Goal: Task Accomplishment & Management: Use online tool/utility

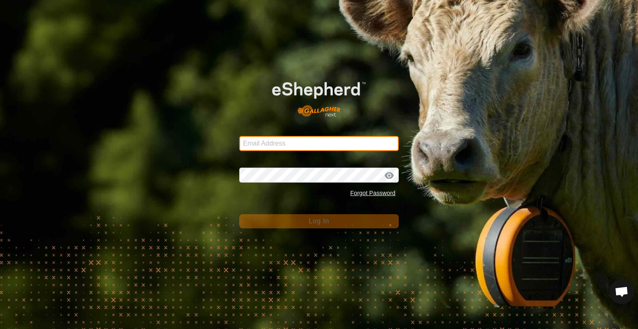
click at [287, 143] on input "Email Address" at bounding box center [319, 143] width 160 height 15
type input "[EMAIL_ADDRESS][DOMAIN_NAME]"
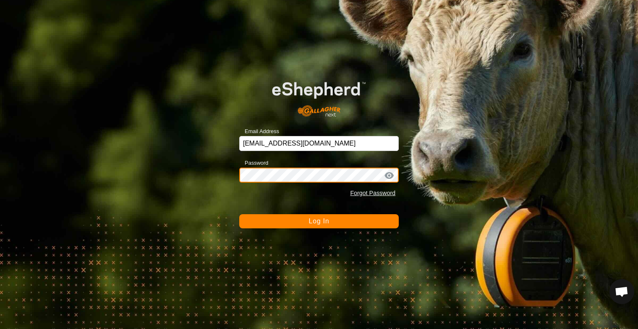
click at [239, 214] on button "Log In" at bounding box center [319, 221] width 160 height 14
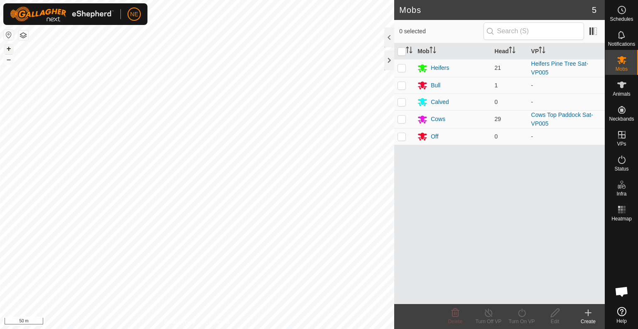
click at [9, 47] on button "+" at bounding box center [9, 49] width 10 height 10
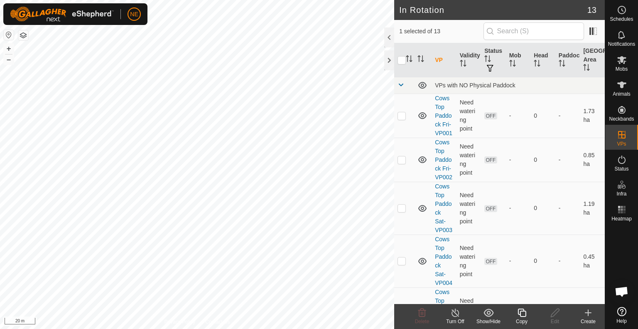
click at [520, 314] on icon at bounding box center [522, 312] width 8 height 8
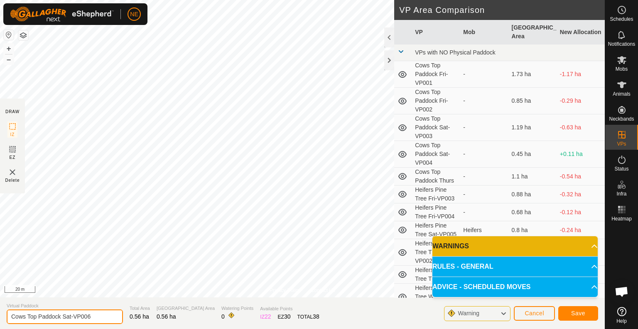
click at [71, 316] on input "Cows Top Paddock Sat-VP006" at bounding box center [65, 316] width 116 height 15
type input "Cows Top Paddock Sun-VP006"
click at [569, 307] on button "Save" at bounding box center [578, 313] width 40 height 15
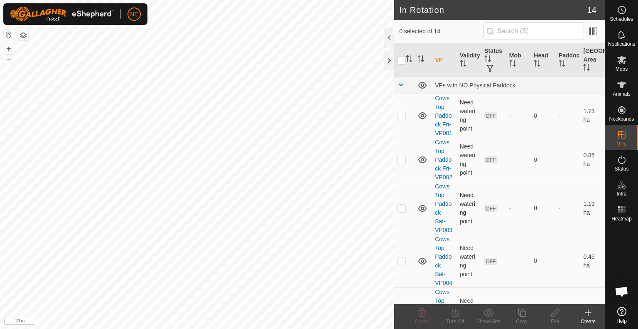
click at [265, 169] on div "NE Schedules Notifications Mobs Animals Neckbands VPs Status Infra Heatmap Help…" at bounding box center [319, 164] width 638 height 329
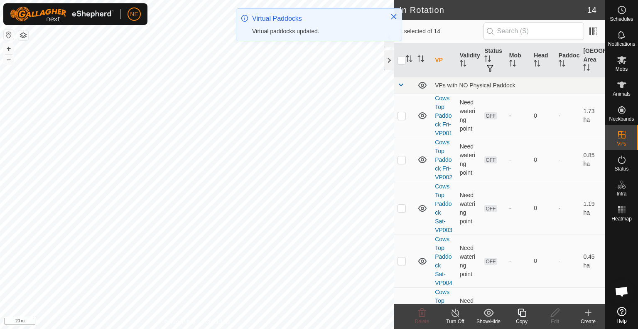
checkbox input "true"
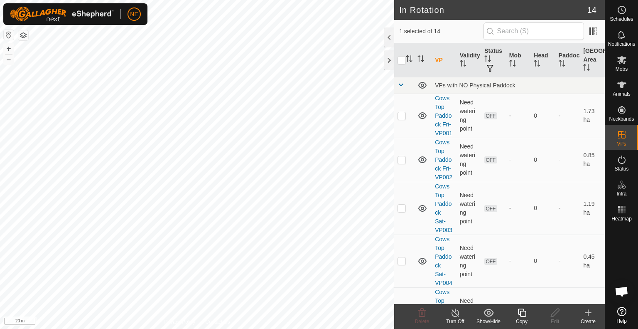
click at [515, 316] on copy-svg-icon at bounding box center [521, 312] width 33 height 10
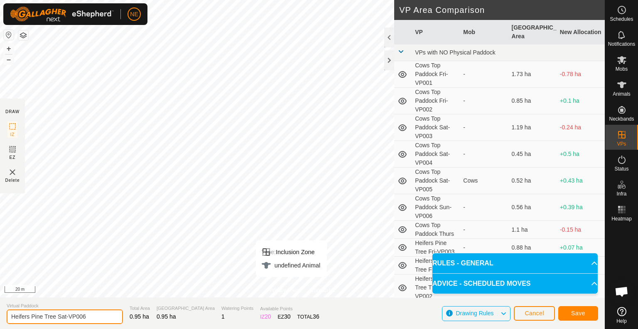
click at [65, 317] on input "Heifers Pine Tree Sat-VP006" at bounding box center [65, 316] width 116 height 15
type input "Heifers Pine Tree Sun-VP006"
click at [579, 313] on span "Save" at bounding box center [578, 312] width 14 height 7
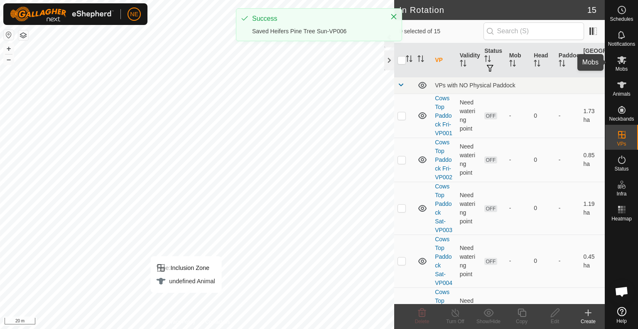
click at [627, 63] on es-mob-svg-icon at bounding box center [621, 59] width 15 height 13
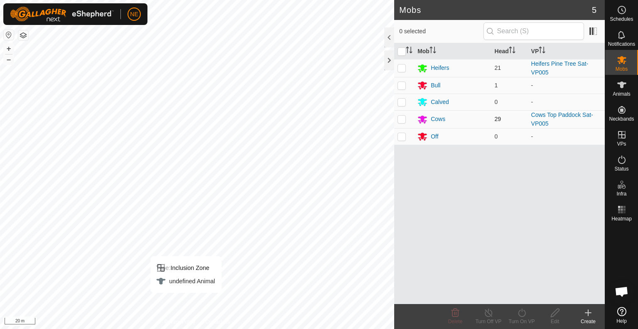
click at [404, 119] on p-checkbox at bounding box center [402, 118] width 8 height 7
checkbox input "true"
click at [524, 313] on icon at bounding box center [522, 312] width 10 height 10
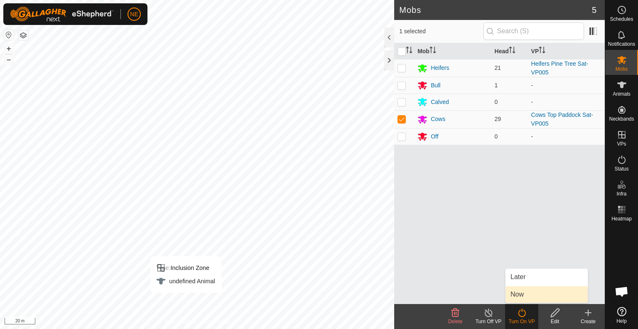
click at [523, 297] on link "Now" at bounding box center [547, 294] width 82 height 17
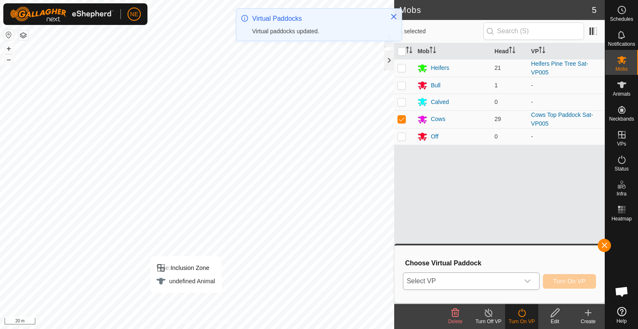
click at [529, 284] on icon "dropdown trigger" at bounding box center [527, 280] width 7 height 7
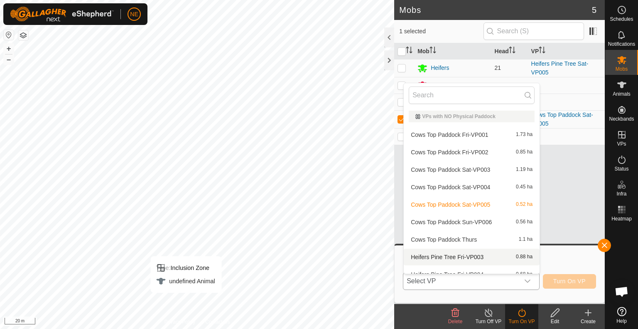
scroll to position [9, 0]
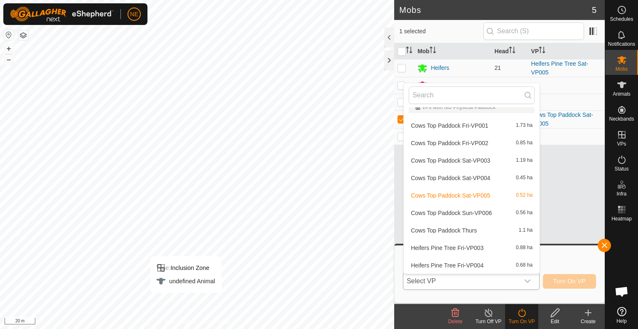
click at [455, 211] on li "Cows Top Paddock Sun-VP006 0.56 ha" at bounding box center [472, 212] width 136 height 17
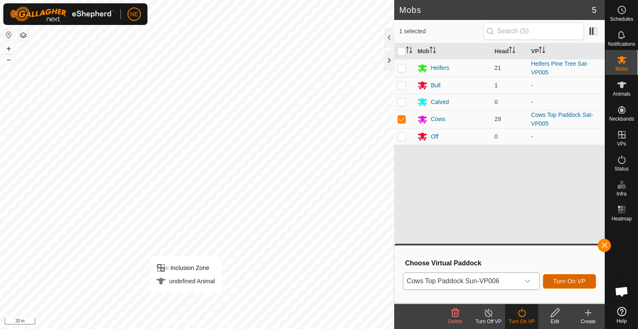
click at [561, 285] on button "Turn On VP" at bounding box center [569, 281] width 53 height 15
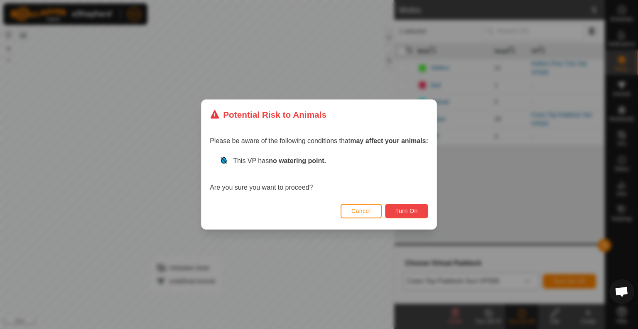
click at [394, 206] on button "Turn On" at bounding box center [406, 211] width 43 height 15
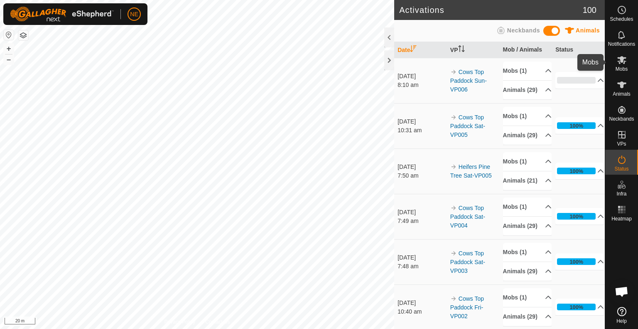
click at [622, 63] on icon at bounding box center [622, 60] width 10 height 10
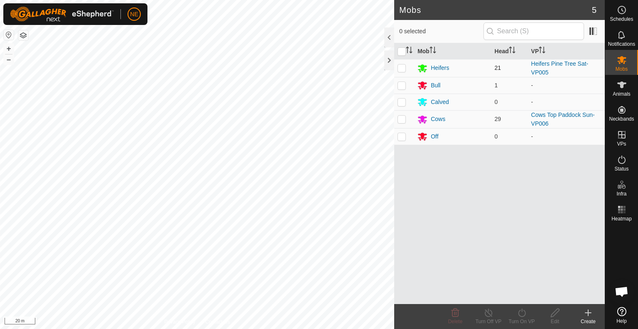
click at [403, 66] on p-checkbox at bounding box center [402, 67] width 8 height 7
checkbox input "true"
click at [519, 316] on icon at bounding box center [522, 312] width 10 height 10
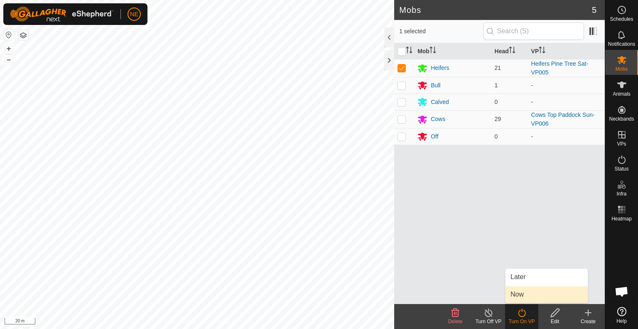
click at [519, 302] on link "Now" at bounding box center [547, 294] width 82 height 17
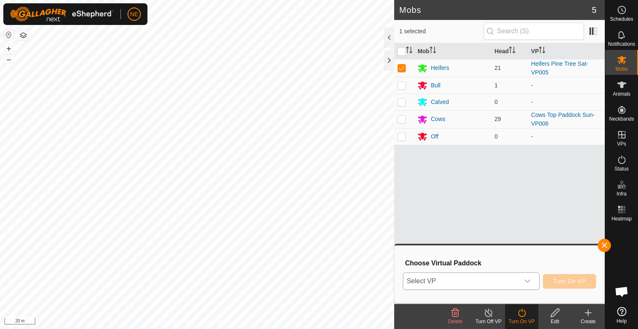
click at [529, 283] on icon "dropdown trigger" at bounding box center [527, 280] width 7 height 7
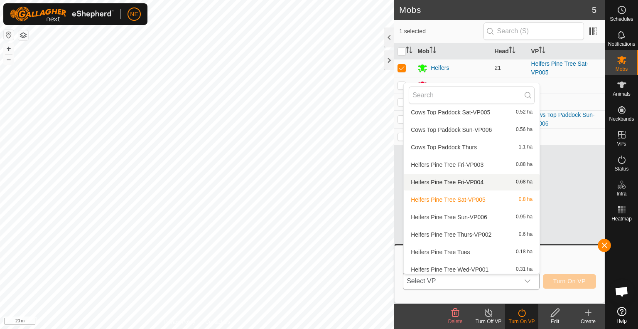
scroll to position [96, 0]
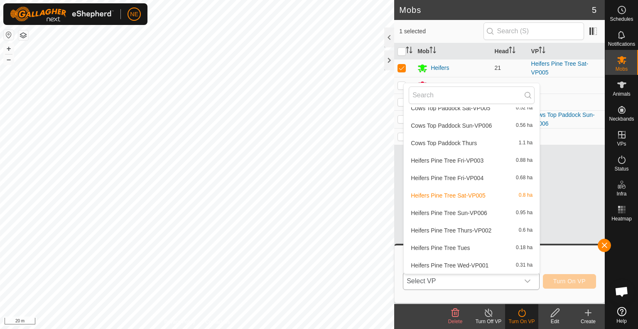
click at [469, 213] on li "Heifers Pine Tree Sun-VP006 0.95 ha" at bounding box center [472, 212] width 136 height 17
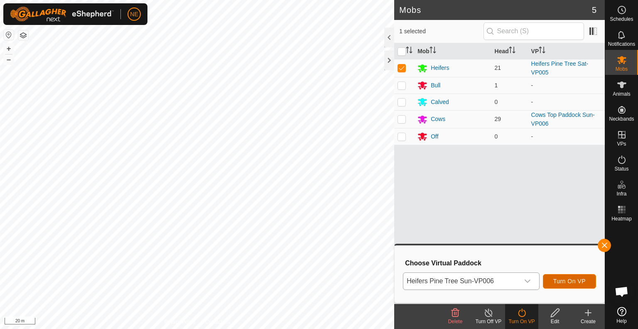
click at [553, 279] on button "Turn On VP" at bounding box center [569, 281] width 53 height 15
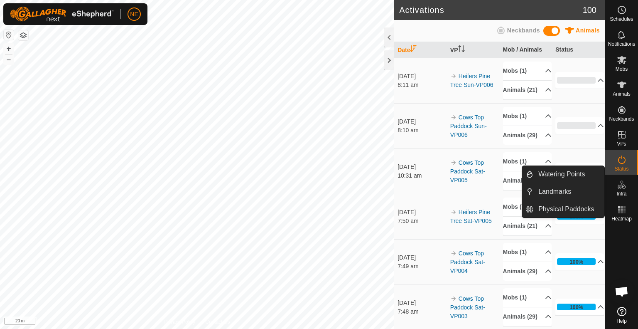
click at [624, 184] on icon at bounding box center [622, 184] width 10 height 10
click at [575, 173] on link "Watering Points" at bounding box center [568, 174] width 71 height 17
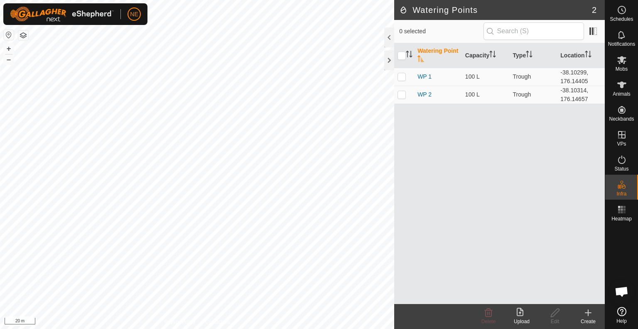
click at [593, 319] on div "Create" at bounding box center [588, 320] width 33 height 7
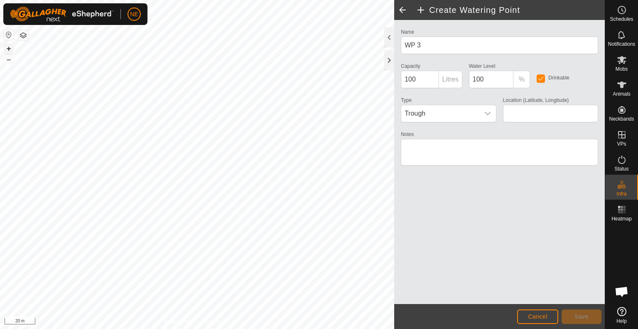
click at [8, 46] on button "+" at bounding box center [9, 49] width 10 height 10
type input "-38.101009, 176.146026"
click at [579, 320] on button "Save" at bounding box center [582, 316] width 40 height 15
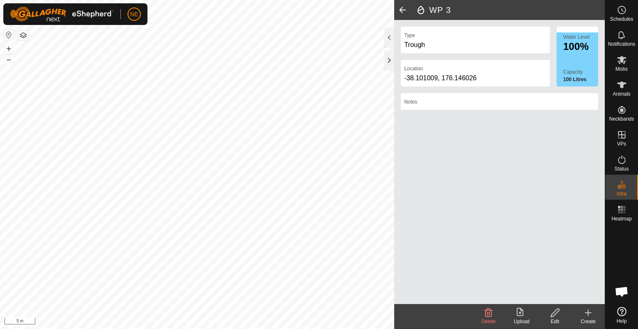
click at [588, 310] on icon at bounding box center [588, 312] width 0 height 6
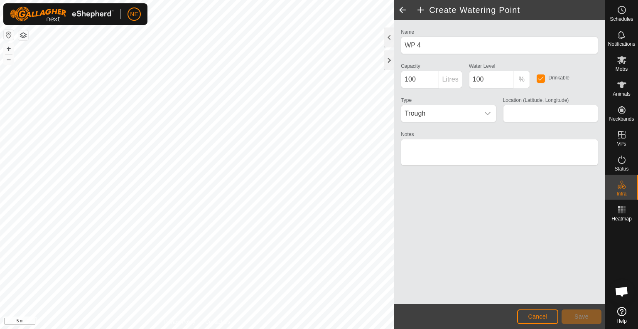
type input "-38.101713, 176.144274"
click at [572, 321] on button "Save" at bounding box center [582, 316] width 40 height 15
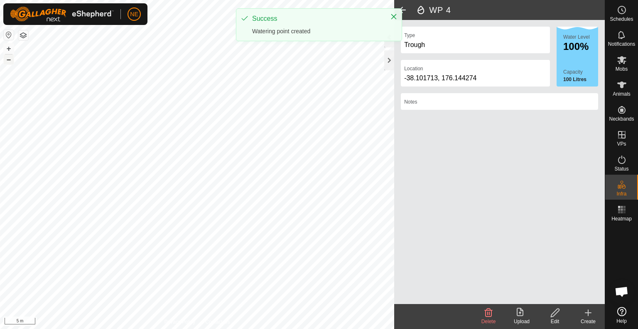
click at [5, 62] on button "–" at bounding box center [9, 59] width 10 height 10
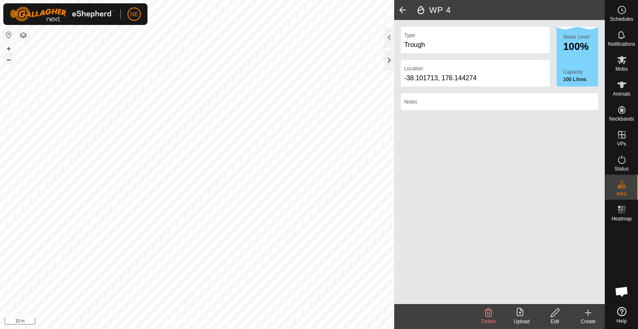
click at [5, 62] on button "–" at bounding box center [9, 59] width 10 height 10
click at [484, 320] on span "Delete" at bounding box center [488, 321] width 15 height 6
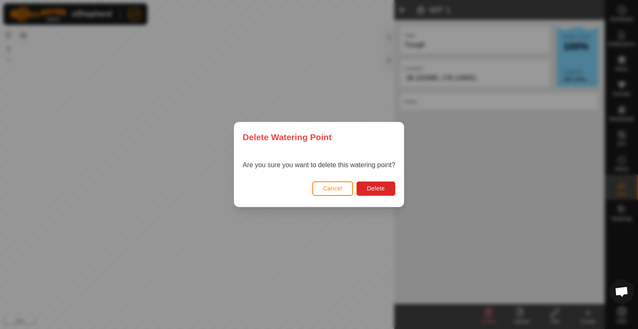
click at [374, 197] on div "Cancel Delete" at bounding box center [318, 192] width 169 height 28
click at [372, 187] on span "Delete" at bounding box center [376, 188] width 18 height 7
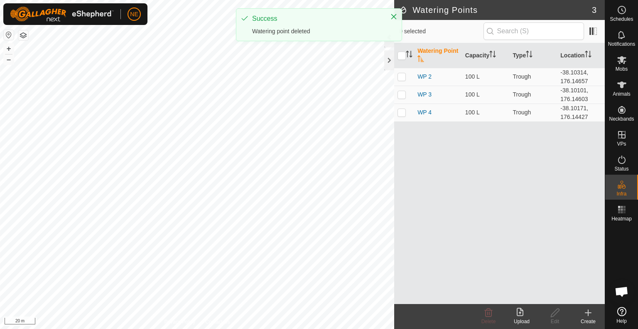
click at [587, 315] on icon at bounding box center [588, 312] width 10 height 10
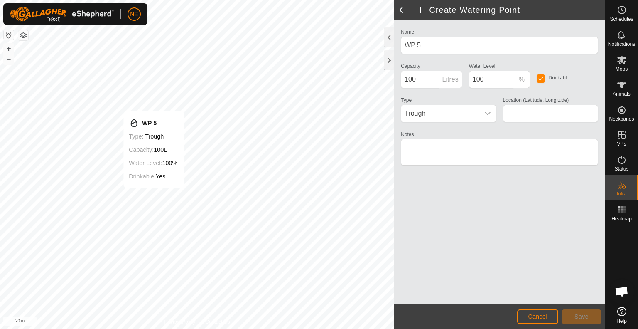
type input "-38.103035, 176.144742"
click at [572, 319] on button "Save" at bounding box center [582, 316] width 40 height 15
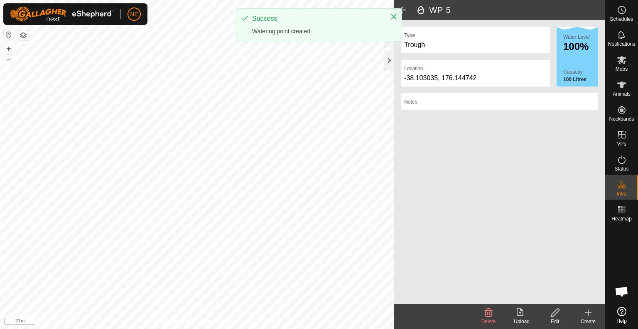
click at [584, 315] on icon at bounding box center [588, 312] width 10 height 10
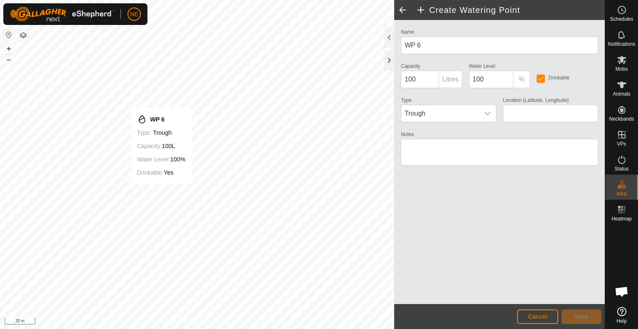
type input "-38.103013, 176.144801"
click at [582, 319] on span "Save" at bounding box center [581, 316] width 14 height 7
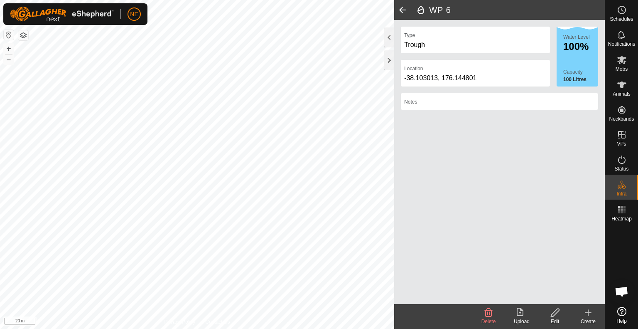
click at [596, 315] on create-svg-icon at bounding box center [588, 312] width 33 height 10
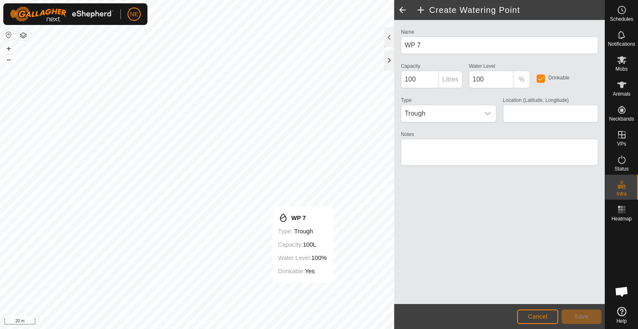
type input "-38.103584, 176.145846"
click at [579, 317] on span "Save" at bounding box center [581, 316] width 14 height 7
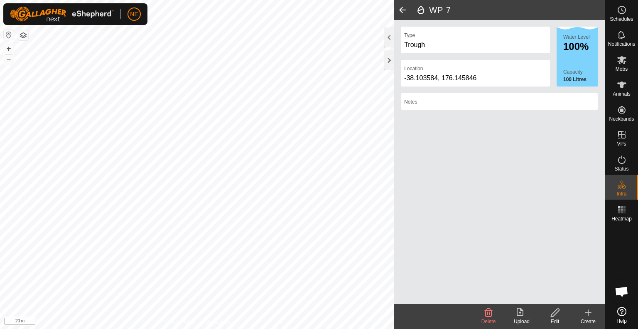
click at [586, 318] on div "Create" at bounding box center [588, 320] width 33 height 7
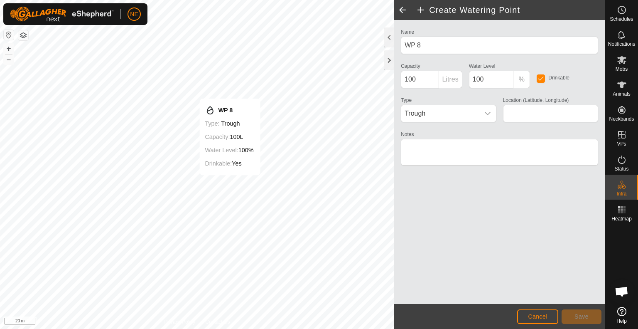
type input "-38.103547, 176.146882"
click at [573, 319] on button "Save" at bounding box center [582, 316] width 40 height 15
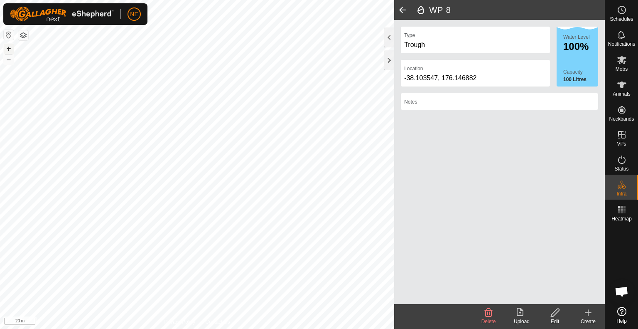
click at [10, 46] on button "+" at bounding box center [9, 49] width 10 height 10
click at [583, 317] on create-svg-icon at bounding box center [588, 312] width 33 height 10
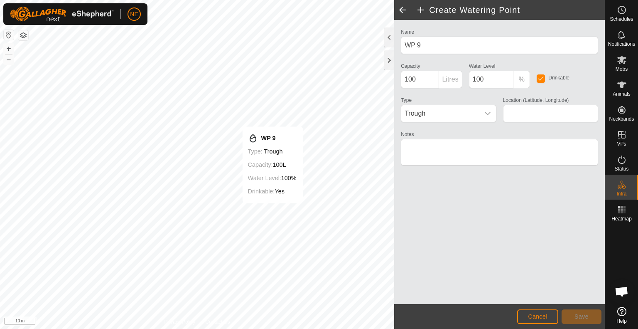
type input "-38.104591, 176.146554"
click at [576, 317] on span "Save" at bounding box center [581, 316] width 14 height 7
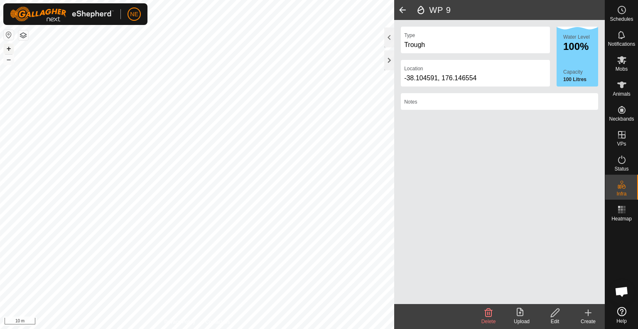
click at [8, 47] on button "+" at bounding box center [9, 49] width 10 height 10
click at [586, 314] on icon at bounding box center [588, 312] width 10 height 10
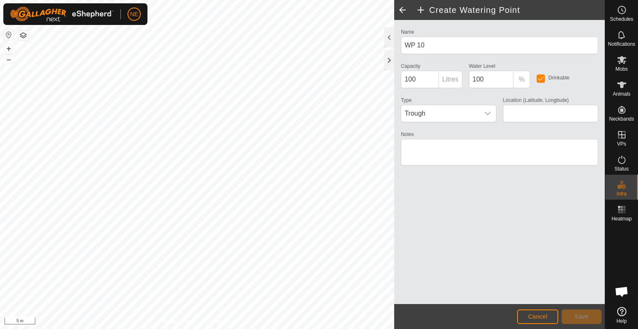
type input "-38.105080, 176.147700"
click at [572, 315] on button "Save" at bounding box center [582, 316] width 40 height 15
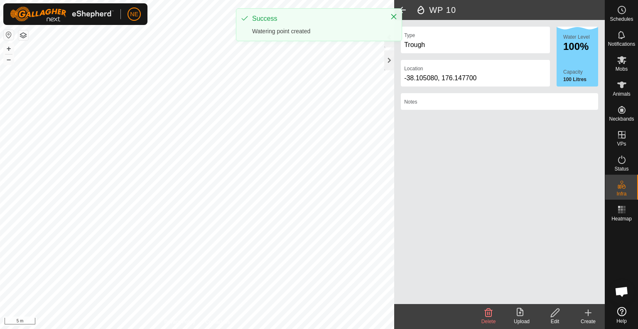
click at [589, 320] on div "Create" at bounding box center [588, 320] width 33 height 7
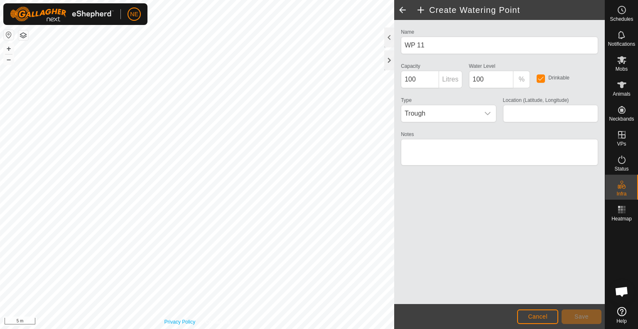
type input "-38.105334, 176.147586"
click at [572, 310] on button "Save" at bounding box center [582, 316] width 40 height 15
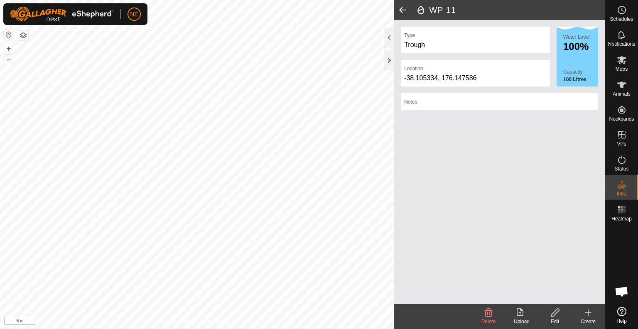
click at [468, 277] on div "WP 11 Type Trough Location [GEOGRAPHIC_DATA] Water Level 100% Capacity 100 Litr…" at bounding box center [302, 164] width 605 height 329
click at [477, 299] on div "WP 11 Type Trough Location [GEOGRAPHIC_DATA] Water Level 100% Capacity 100 Litr…" at bounding box center [302, 164] width 605 height 329
click at [362, 328] on html "NE Schedules Notifications Mobs Animals Neckbands VPs Status Infra Heatmap Help…" at bounding box center [319, 164] width 638 height 329
click at [584, 317] on div "Create" at bounding box center [588, 320] width 33 height 7
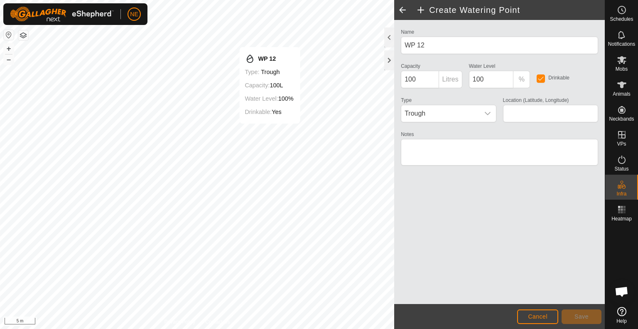
type input "-38.104252, 176.145785"
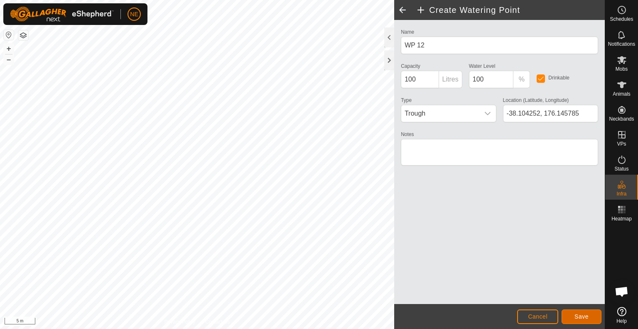
click at [585, 315] on span "Save" at bounding box center [581, 316] width 14 height 7
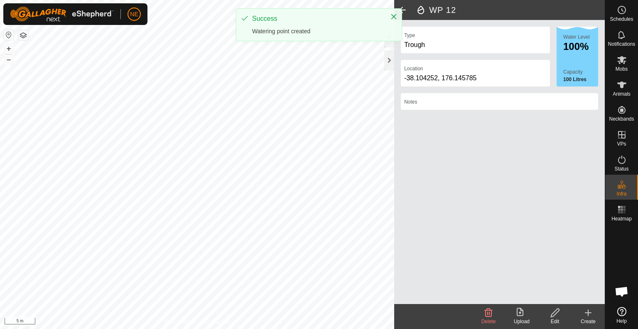
click at [424, 260] on div "WP 12 Type Trough Location [GEOGRAPHIC_DATA] Water Level 100% Capacity 100 Litr…" at bounding box center [302, 164] width 605 height 329
click at [467, 235] on div "WP 12 Type Trough Location [GEOGRAPHIC_DATA] Water Level 100% Capacity 100 Litr…" at bounding box center [302, 164] width 605 height 329
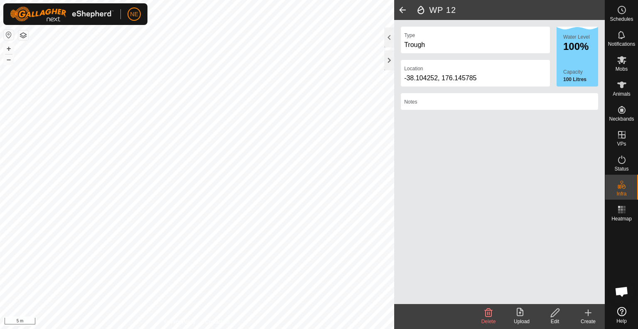
click at [585, 315] on icon at bounding box center [588, 312] width 10 height 10
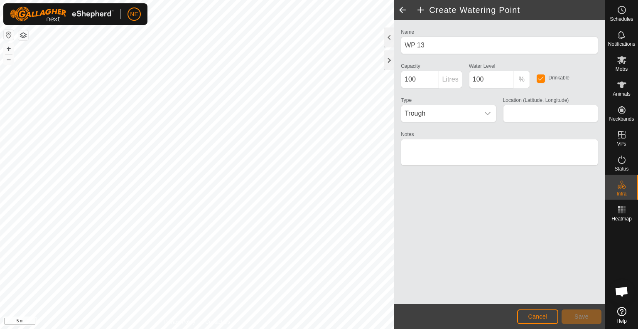
type input "-38.104295, 176.144458"
click at [565, 319] on button "Save" at bounding box center [582, 316] width 40 height 15
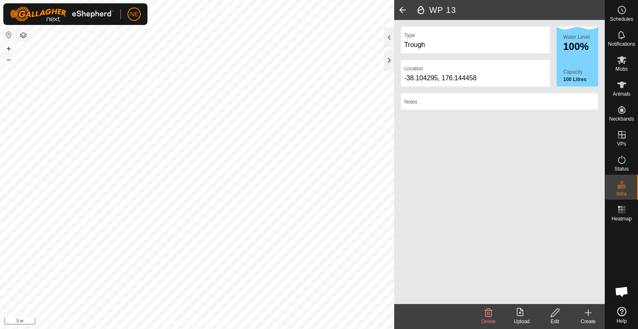
click at [592, 310] on icon at bounding box center [588, 312] width 10 height 10
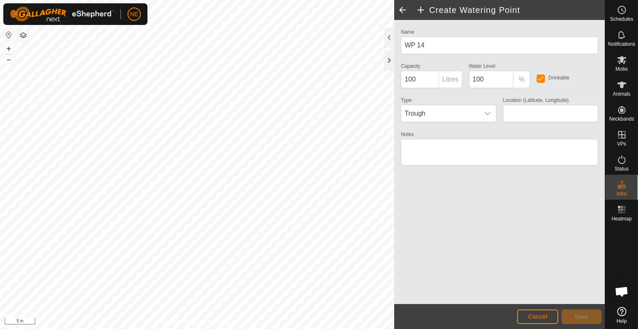
type input "-38.105140, 176.145525"
click at [584, 315] on span "Save" at bounding box center [581, 316] width 14 height 7
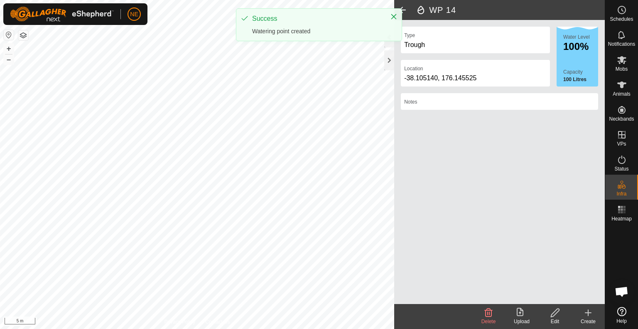
click at [435, 186] on div "WP 14 Type Trough Location [GEOGRAPHIC_DATA] Water Level 100% Capacity 100 Litr…" at bounding box center [302, 164] width 605 height 329
click at [457, 167] on div "WP 14 Type Trough Location [GEOGRAPHIC_DATA] Water Level 100% Capacity 100 Litr…" at bounding box center [302, 164] width 605 height 329
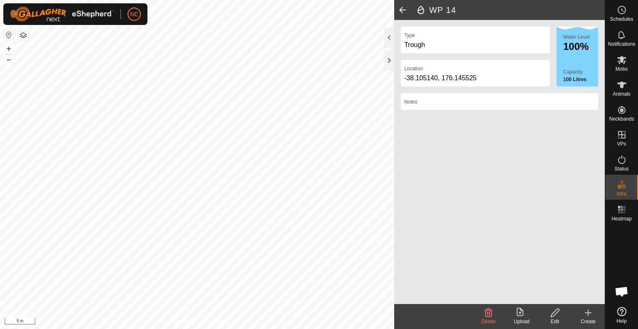
click at [443, 182] on div "WP 14 Type Trough Location [GEOGRAPHIC_DATA] Water Level 100% Capacity 100 Litr…" at bounding box center [302, 164] width 605 height 329
click at [444, 165] on div "WP 14 Type Trough Location [GEOGRAPHIC_DATA] Water Level 100% Capacity 100 Litr…" at bounding box center [302, 164] width 605 height 329
click at [425, 202] on div "WP 14 Type Trough Location [GEOGRAPHIC_DATA] Water Level 100% Capacity 100 Litr…" at bounding box center [302, 164] width 605 height 329
click at [589, 314] on icon at bounding box center [588, 312] width 10 height 10
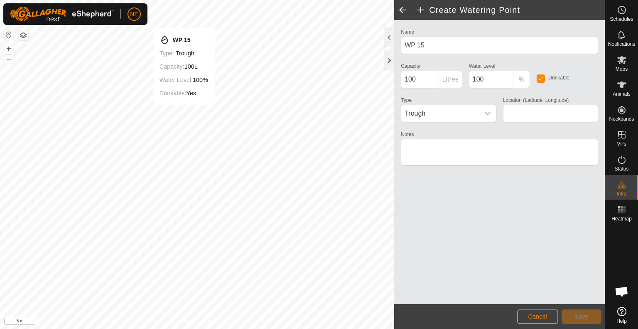
type input "-38.105357, 176.143083"
click at [579, 314] on span "Save" at bounding box center [581, 316] width 14 height 7
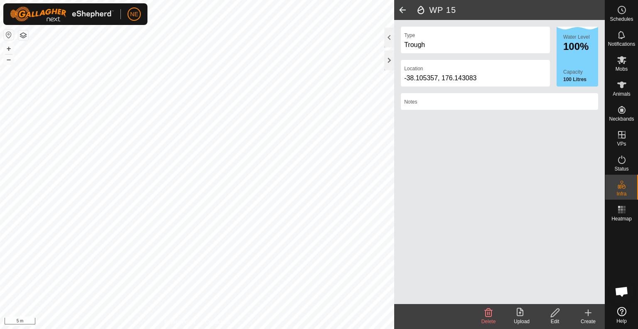
click at [432, 160] on div "WP 15 Type Trough Location [GEOGRAPHIC_DATA] Water Level 100% Capacity 100 Litr…" at bounding box center [302, 164] width 605 height 329
click at [589, 313] on icon at bounding box center [588, 312] width 10 height 10
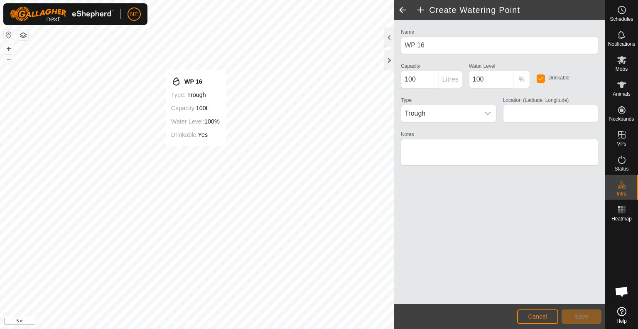
type input "-38.105298, 176.141188"
click at [568, 312] on button "Save" at bounding box center [582, 316] width 40 height 15
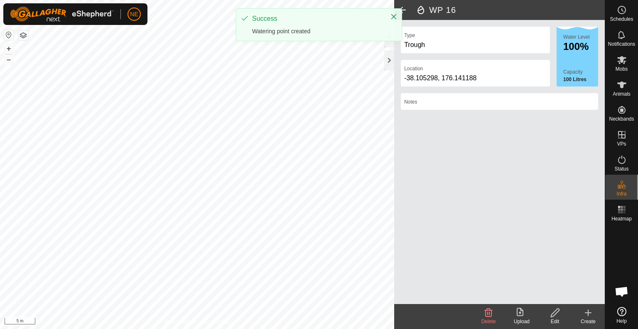
click at [594, 314] on create-svg-icon at bounding box center [588, 312] width 33 height 10
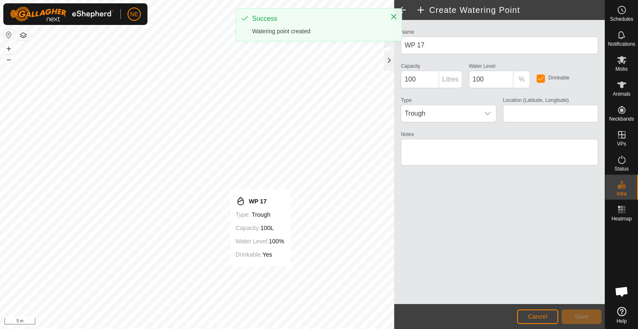
type input "-38.105692, 176.141439"
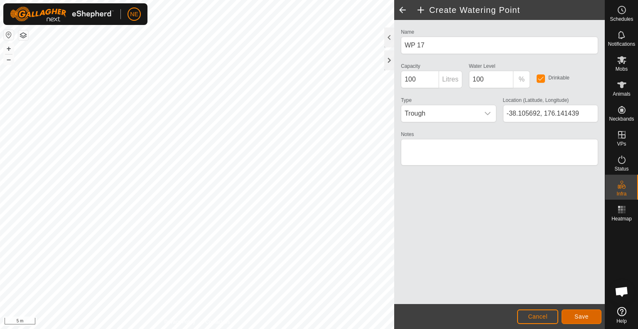
click at [572, 319] on button "Save" at bounding box center [582, 316] width 40 height 15
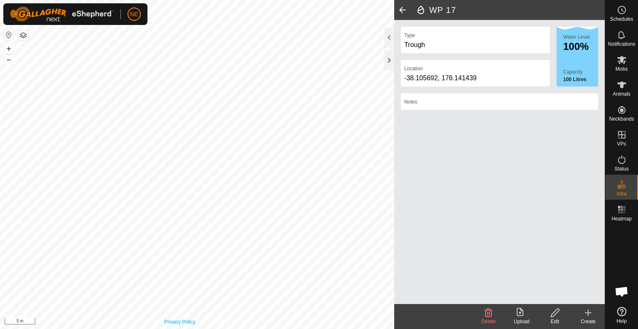
click at [167, 322] on div "Privacy Policy Contact Us WP 17 Type: trough Capacity: 100L Water Level: 100% D…" at bounding box center [197, 164] width 394 height 329
click at [191, 328] on html "NE Schedules Notifications Mobs Animals Neckbands VPs Status Infra Heatmap Help…" at bounding box center [319, 164] width 638 height 329
click at [197, 323] on div "Privacy Policy Contact Us WP 17 Type: trough Capacity: 100L Water Level: 100% D…" at bounding box center [197, 164] width 394 height 329
click at [243, 328] on html "NE Schedules Notifications Mobs Animals Neckbands VPs Status Infra Heatmap Help…" at bounding box center [319, 164] width 638 height 329
click at [587, 310] on icon at bounding box center [588, 312] width 10 height 10
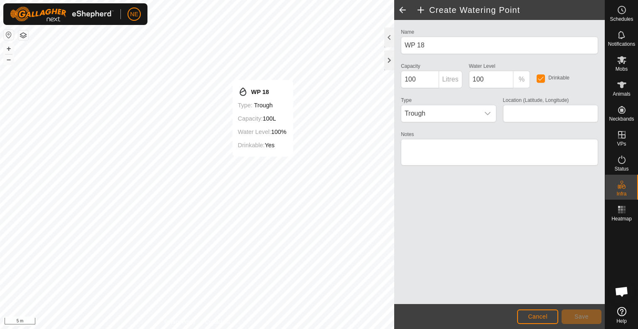
type input "-38.103657, 176.143681"
click at [582, 319] on span "Save" at bounding box center [581, 316] width 14 height 7
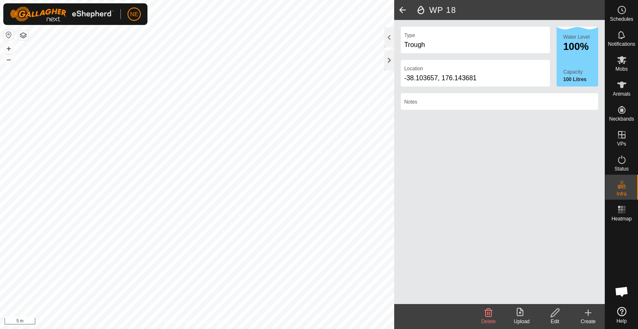
click at [409, 131] on div "WP 18 Type Trough Location [GEOGRAPHIC_DATA] Water Level 100% Capacity 100 Litr…" at bounding box center [302, 164] width 605 height 329
click at [447, 158] on div "WP 18 Type Trough Location [GEOGRAPHIC_DATA] Water Level 100% Capacity 100 Litr…" at bounding box center [302, 164] width 605 height 329
click at [425, 180] on div "WP 18 Type Trough Location [GEOGRAPHIC_DATA] Water Level 100% Capacity 100 Litr…" at bounding box center [302, 164] width 605 height 329
click at [587, 310] on icon at bounding box center [588, 312] width 10 height 10
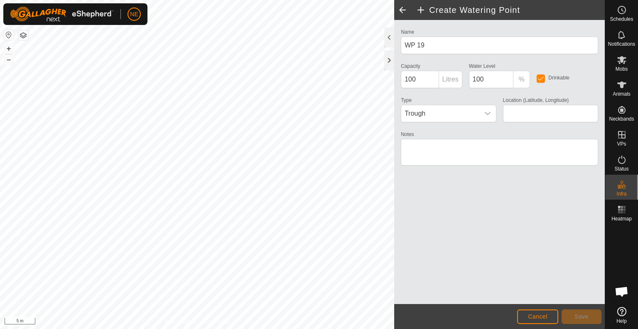
type input "-38.104105, 176.140364"
click at [574, 315] on button "Save" at bounding box center [582, 316] width 40 height 15
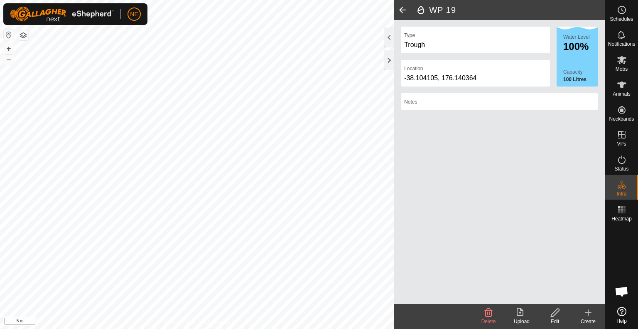
click at [589, 314] on icon at bounding box center [588, 312] width 10 height 10
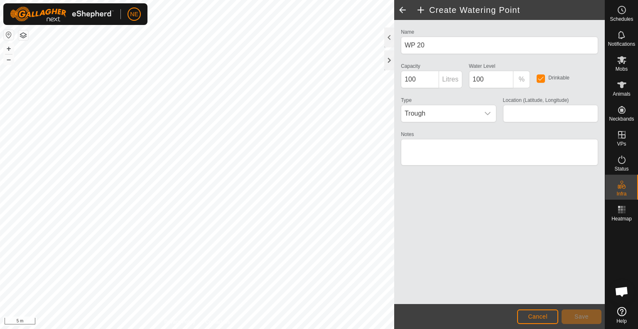
type input "-38.102898, 176.140295"
click at [586, 313] on span "Save" at bounding box center [581, 316] width 14 height 7
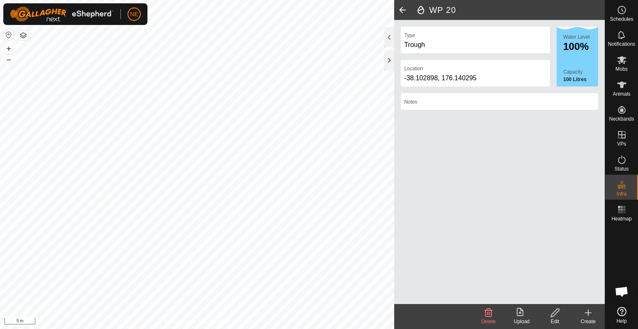
click at [583, 311] on icon at bounding box center [588, 312] width 10 height 10
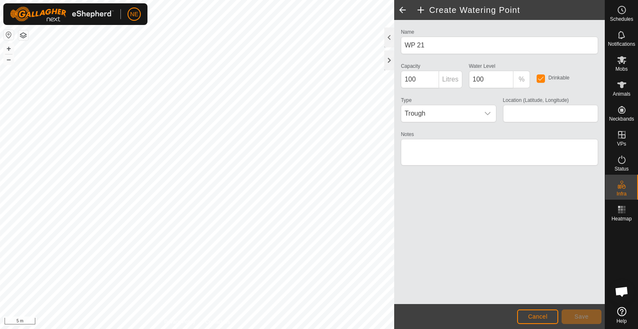
type input "-38.102124, 176.142499"
click at [575, 313] on span "Save" at bounding box center [581, 316] width 14 height 7
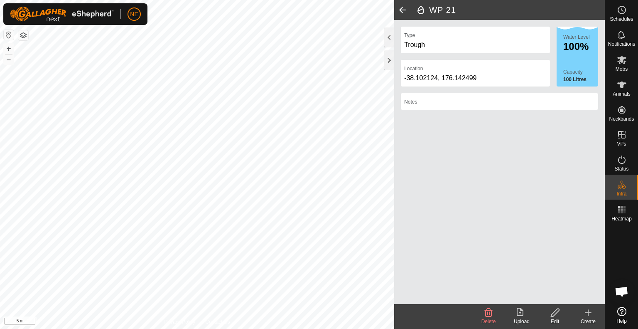
click at [589, 312] on icon at bounding box center [588, 312] width 10 height 10
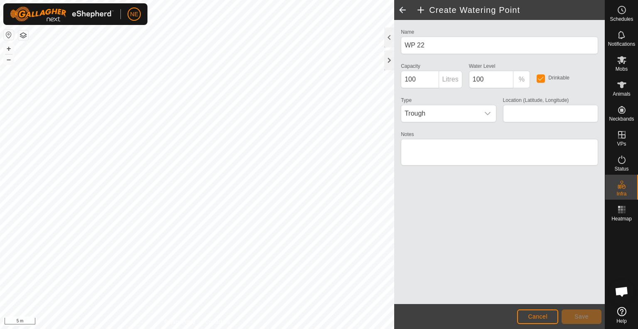
type input "-38.102044, 176.142570"
click at [573, 318] on button "Save" at bounding box center [582, 316] width 40 height 15
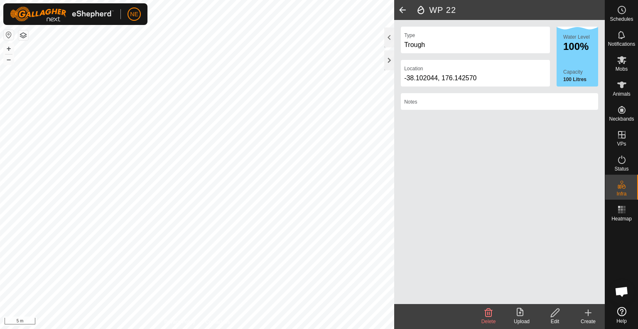
click at [189, 328] on html "NE Schedules Notifications Mobs Animals Neckbands VPs Status Infra Heatmap Help…" at bounding box center [319, 164] width 638 height 329
click at [12, 63] on button "–" at bounding box center [9, 59] width 10 height 10
click at [8, 57] on button "–" at bounding box center [9, 59] width 10 height 10
click at [624, 165] on es-activation-svg-icon at bounding box center [621, 159] width 15 height 13
